Goal: Task Accomplishment & Management: Use online tool/utility

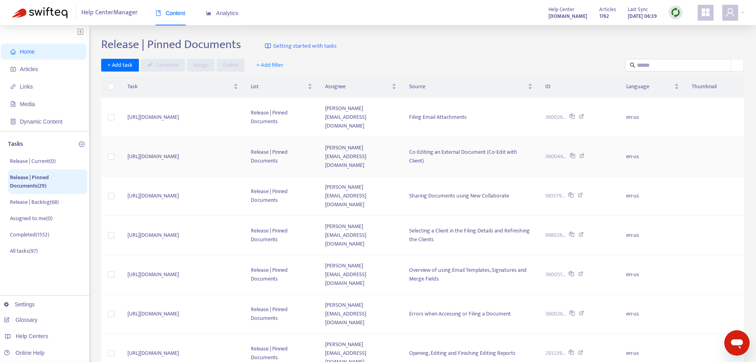
click at [585, 153] on icon at bounding box center [581, 156] width 5 height 7
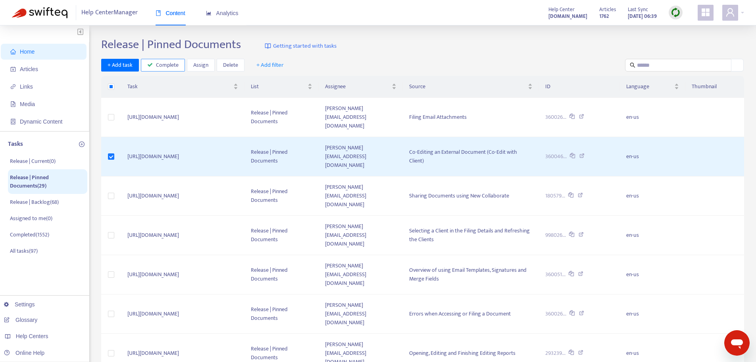
click at [161, 71] on button "Complete" at bounding box center [163, 65] width 44 height 13
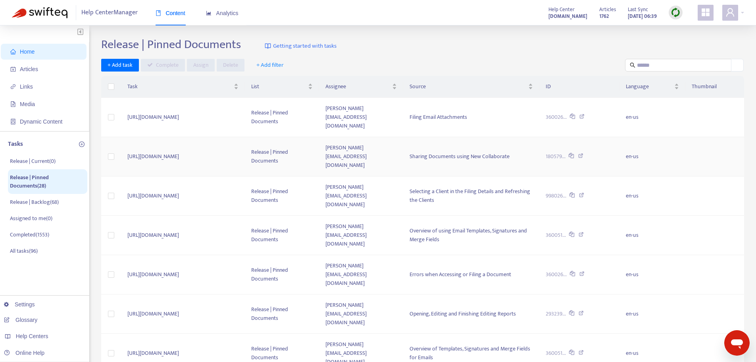
click at [583, 153] on icon at bounding box center [580, 156] width 5 height 7
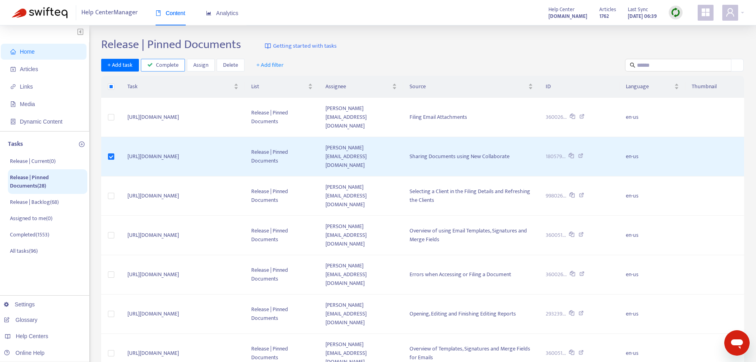
click at [161, 64] on span "Complete" at bounding box center [167, 65] width 23 height 9
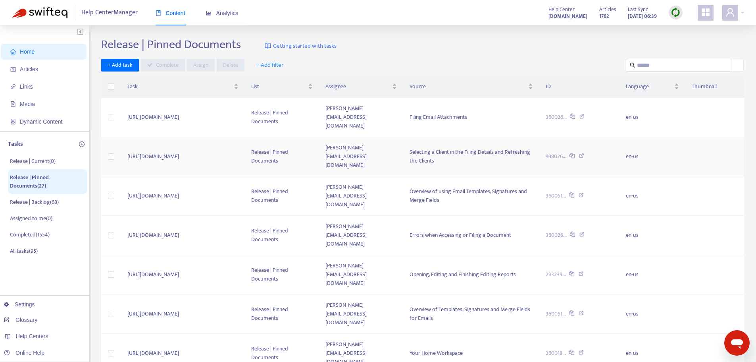
click at [584, 153] on icon at bounding box center [581, 156] width 5 height 7
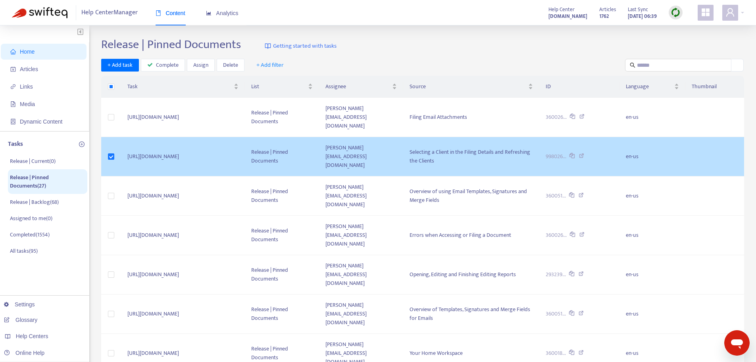
click at [584, 153] on icon at bounding box center [581, 156] width 5 height 7
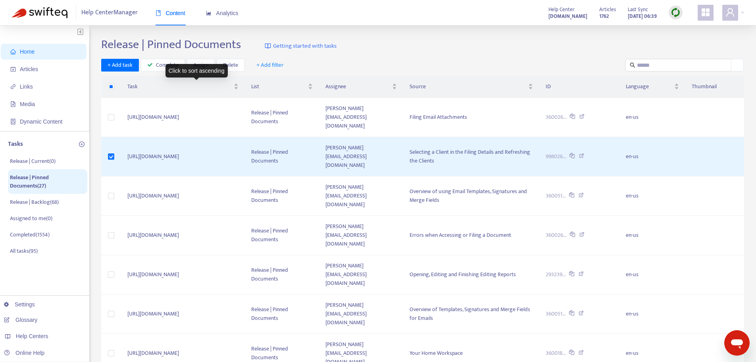
click at [167, 69] on div "Click to sort ascending" at bounding box center [197, 70] width 62 height 13
click at [160, 68] on span "Complete" at bounding box center [167, 65] width 23 height 9
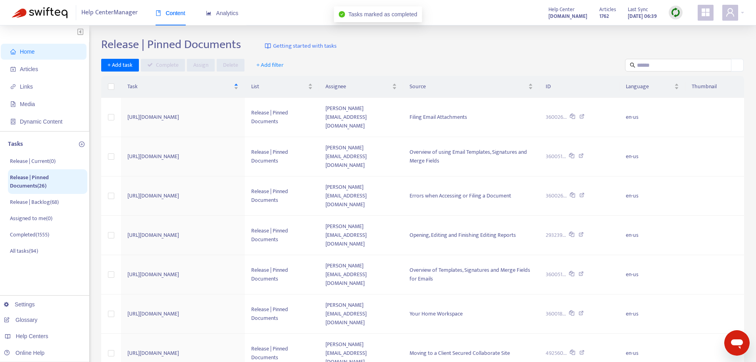
click at [473, 48] on div "Release | Pinned Documents Getting started with tasks" at bounding box center [422, 45] width 643 height 17
click at [584, 153] on icon at bounding box center [581, 156] width 5 height 7
click at [107, 144] on td at bounding box center [111, 156] width 20 height 39
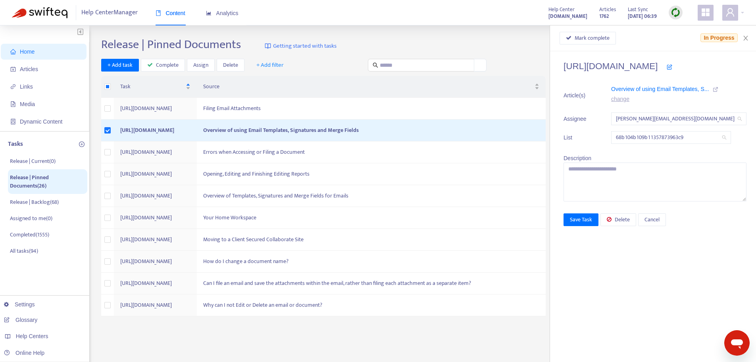
click at [173, 56] on div "Release | Pinned Documents Getting started with tasks + Add task Complete Assig…" at bounding box center [422, 269] width 643 height 464
click at [175, 63] on span "Complete" at bounding box center [167, 65] width 23 height 9
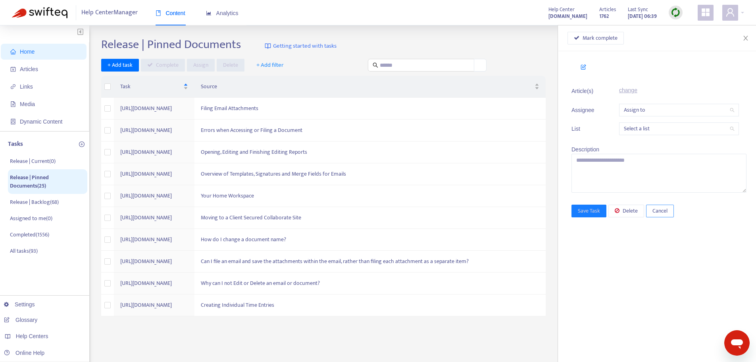
click at [662, 210] on span "Cancel" at bounding box center [659, 210] width 15 height 9
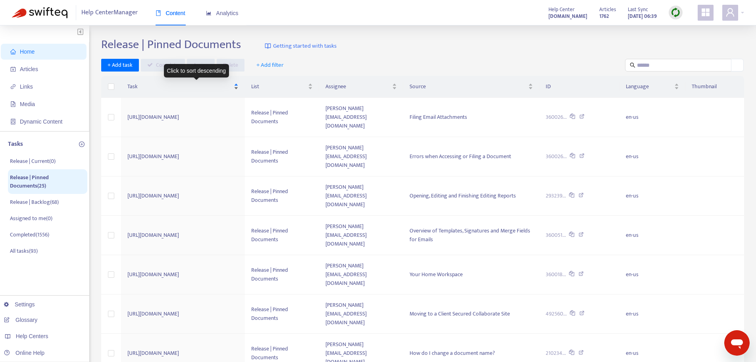
click at [232, 90] on span "Task" at bounding box center [179, 86] width 105 height 9
click at [187, 82] on div "Task" at bounding box center [182, 86] width 111 height 9
click at [429, 49] on div "Release | Pinned Documents Getting started with tasks" at bounding box center [422, 45] width 643 height 17
click at [497, 50] on div "Release | Pinned Documents Getting started with tasks" at bounding box center [422, 45] width 643 height 17
click at [413, 26] on div "Home Articles Links Media Dynamic Content Tasks Release | Current ( 0 ) Release…" at bounding box center [378, 273] width 756 height 497
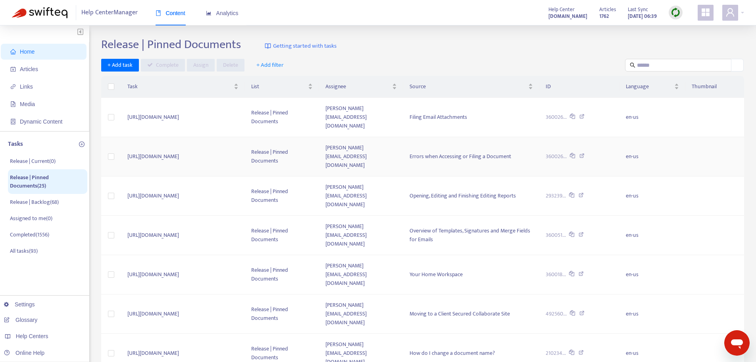
click at [585, 153] on icon at bounding box center [581, 156] width 5 height 7
